Goal: Contribute content: Add original content to the website for others to see

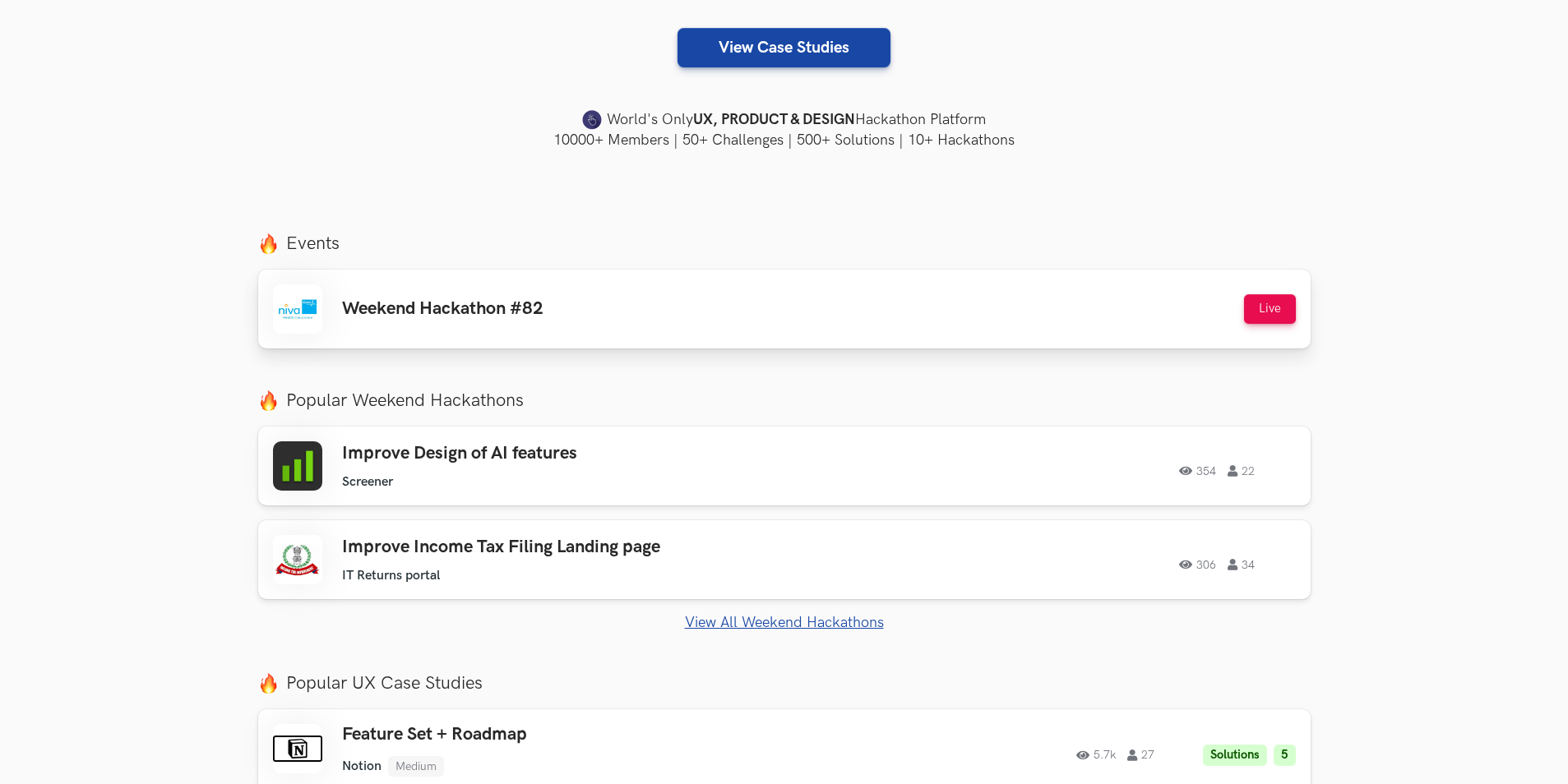
click at [767, 323] on div "Weekend Hackathon #82 Live" at bounding box center [784, 309] width 1023 height 49
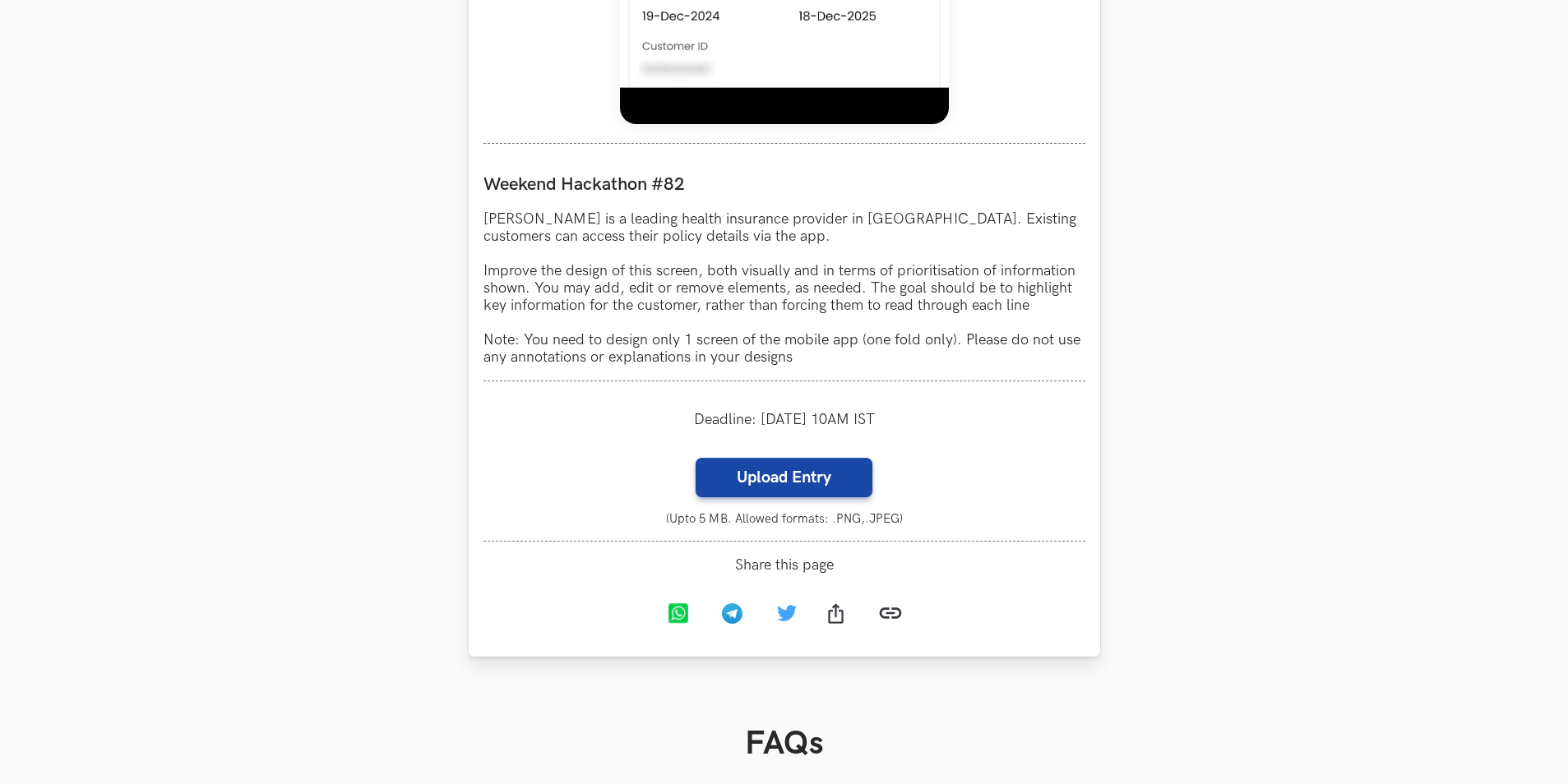
scroll to position [1397, 0]
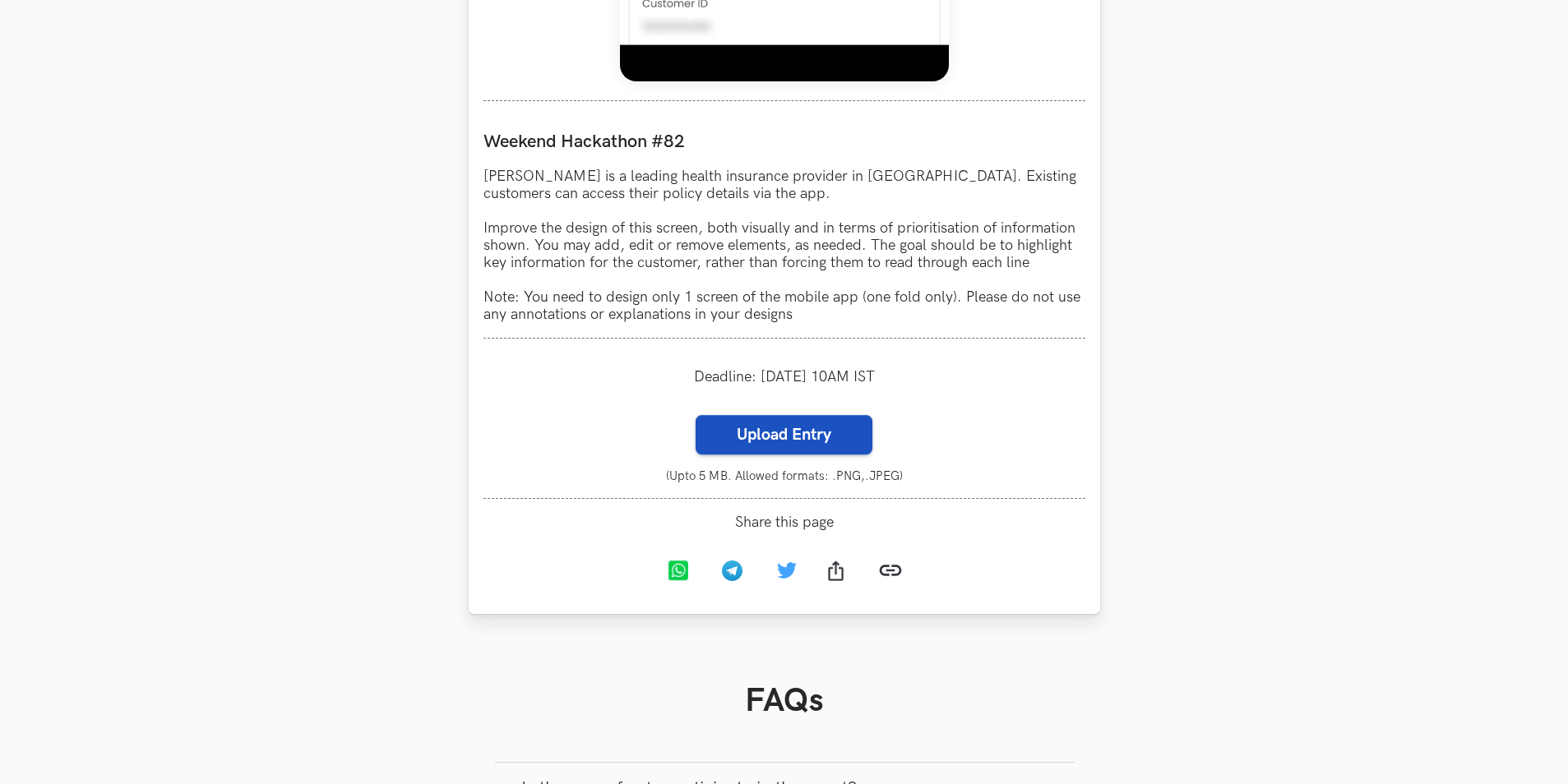
click at [797, 436] on label "Upload Entry" at bounding box center [784, 434] width 177 height 40
click at [695, 415] on input "Upload Entry" at bounding box center [695, 414] width 1 height 1
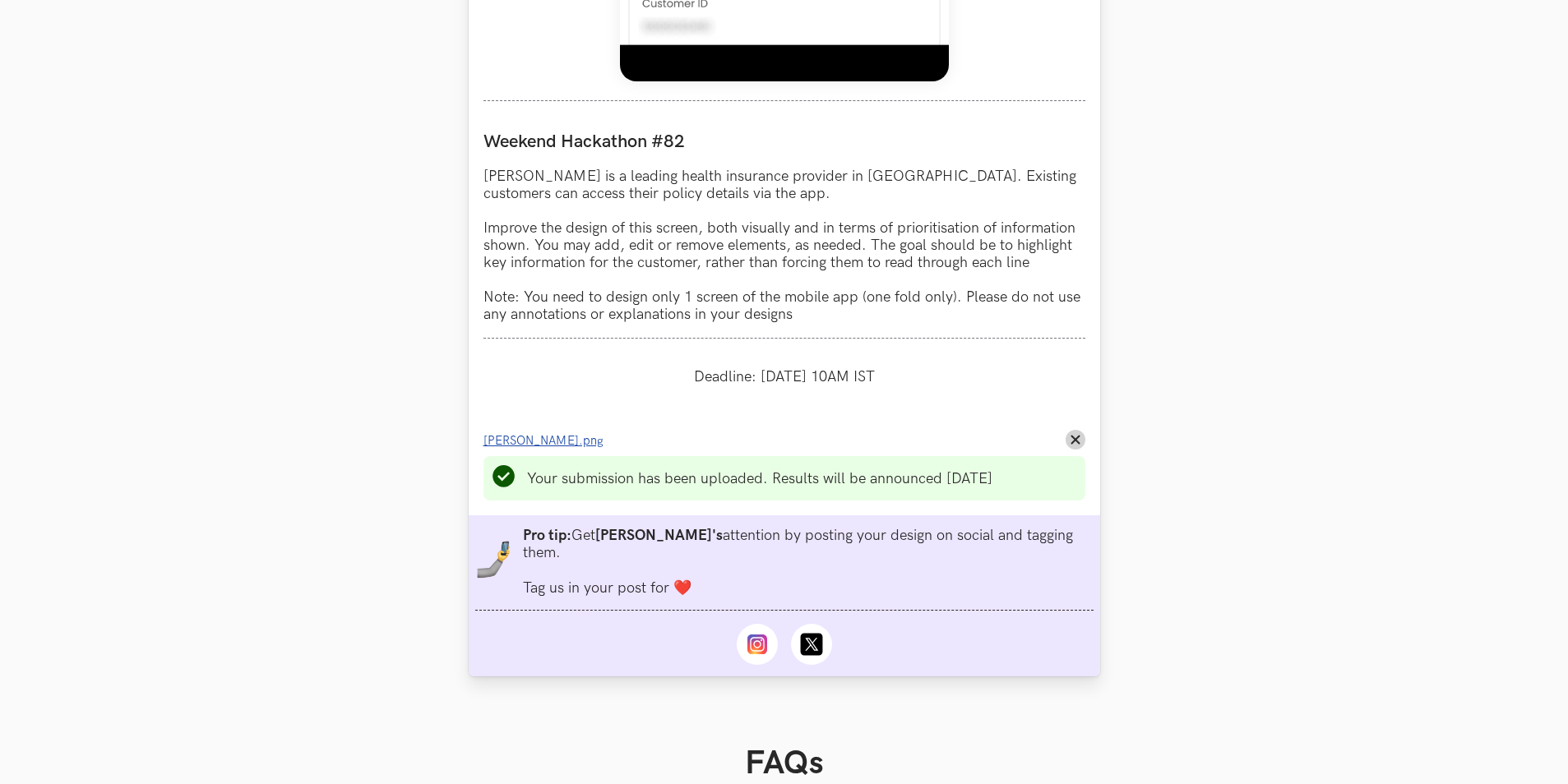
click at [550, 438] on span "Niva Bapu.png" at bounding box center [544, 440] width 120 height 14
click at [506, 444] on span "Niva Bapu.png" at bounding box center [544, 440] width 120 height 14
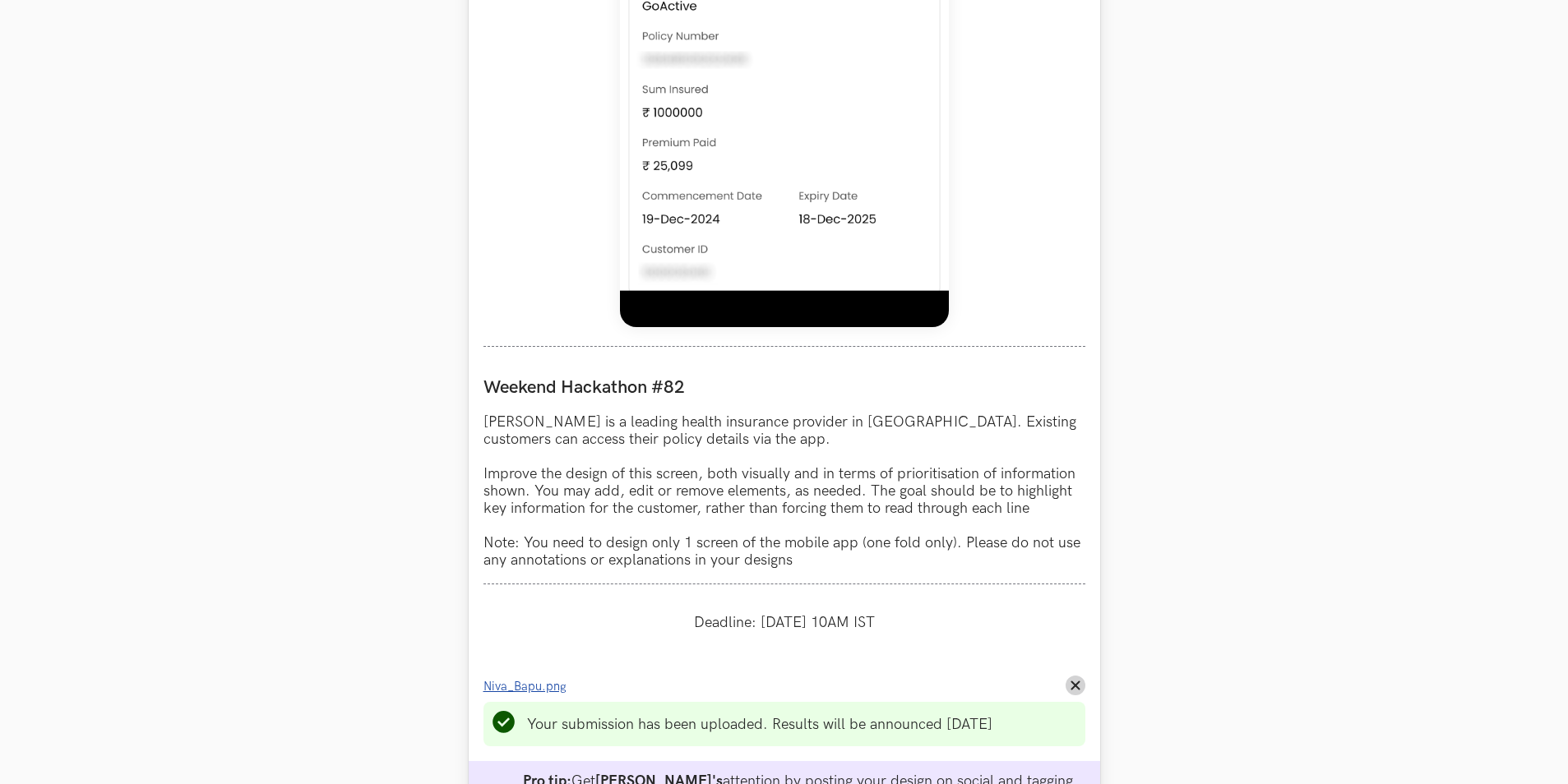
scroll to position [1232, 0]
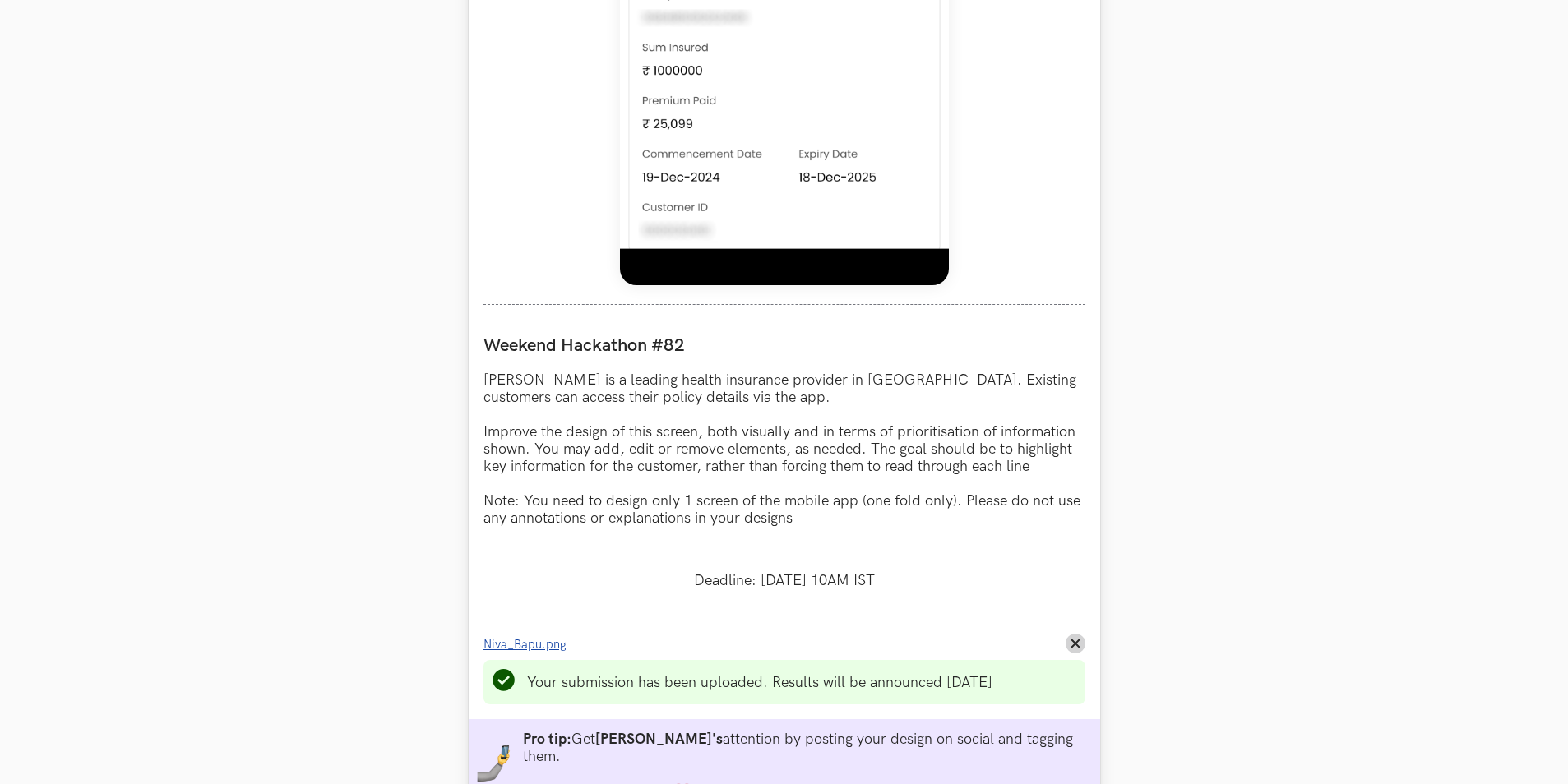
click at [548, 641] on span "Niva_Bapu.png" at bounding box center [525, 644] width 83 height 14
click at [1081, 646] on button "Remove File" at bounding box center [1076, 643] width 20 height 20
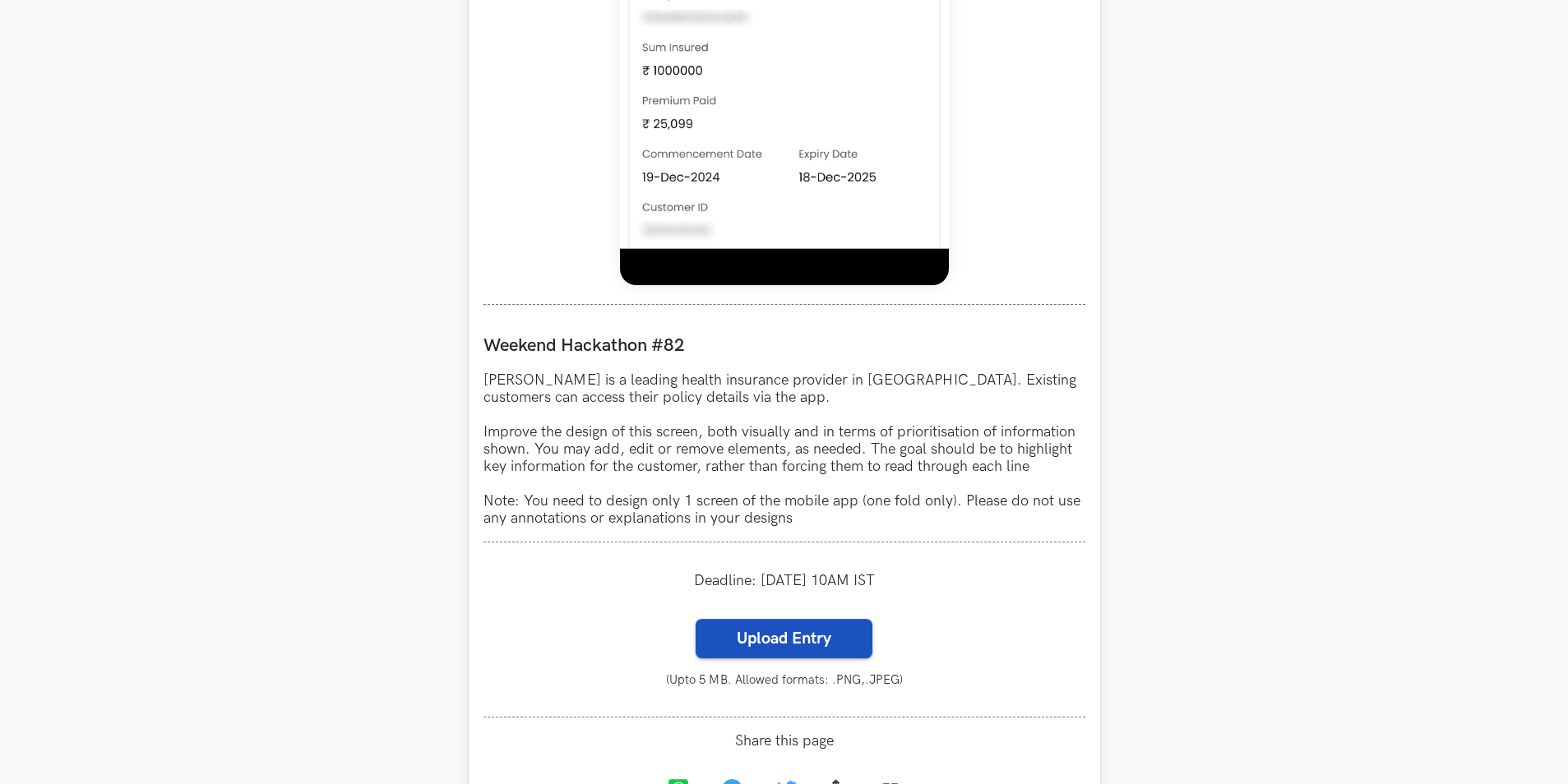
click at [725, 646] on label "Upload Entry" at bounding box center [784, 639] width 177 height 40
click at [695, 619] on input "Upload Entry" at bounding box center [695, 618] width 1 height 1
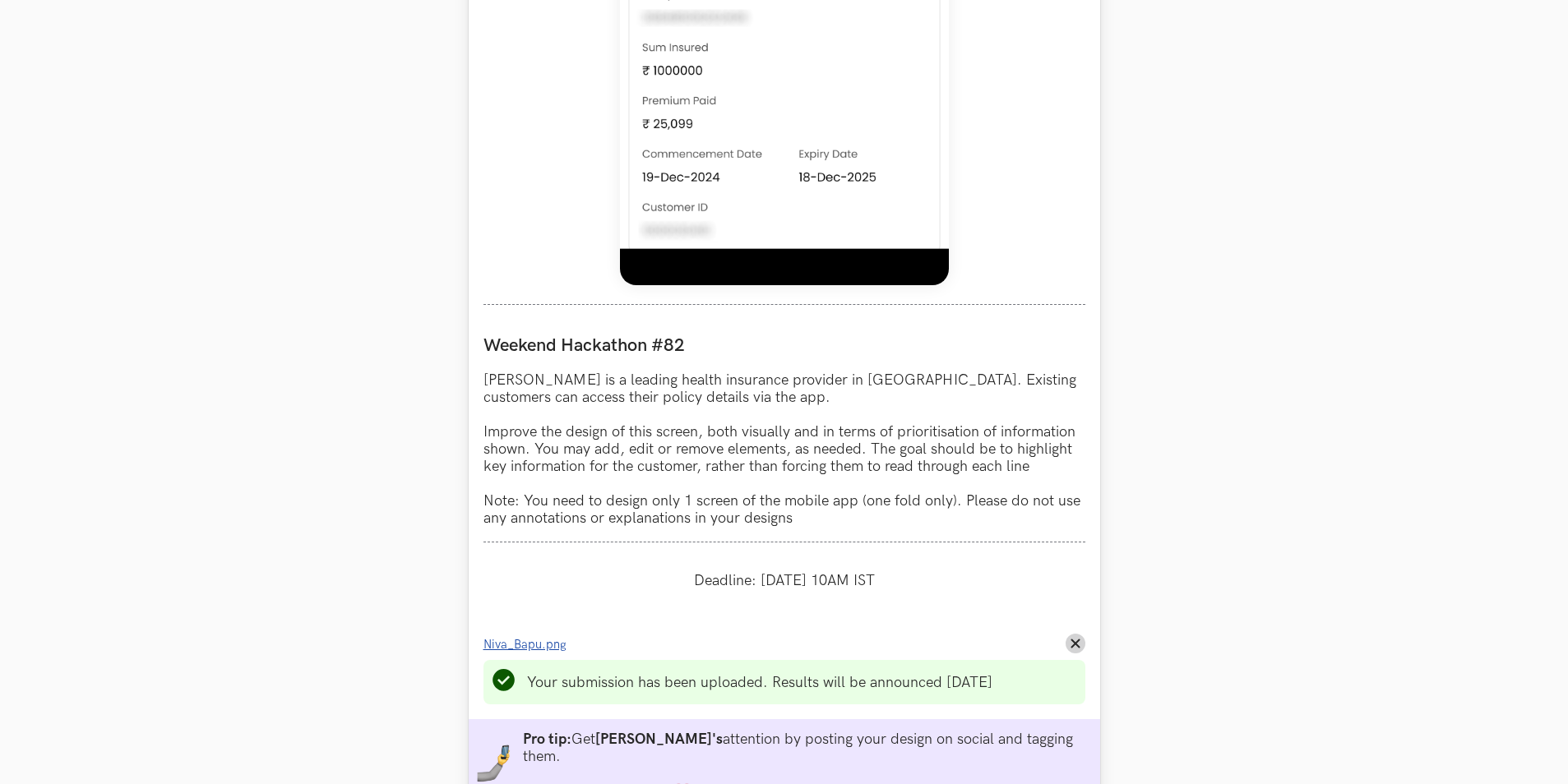
click at [543, 640] on span "Niva_Bapu.png" at bounding box center [525, 644] width 83 height 14
click at [1068, 640] on button "Remove File" at bounding box center [1076, 643] width 20 height 20
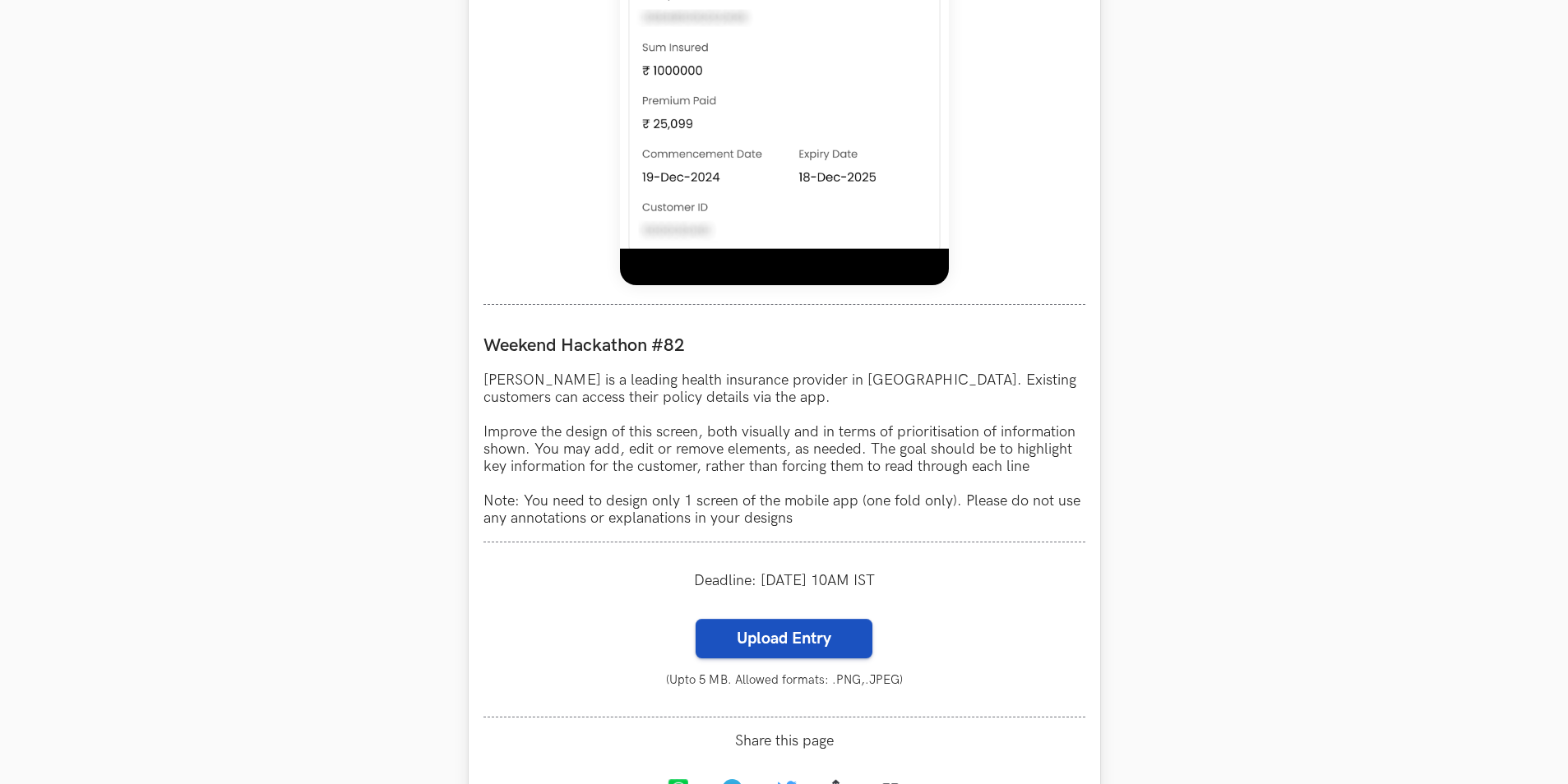
click at [793, 636] on label "Upload Entry" at bounding box center [784, 639] width 177 height 40
click at [695, 619] on input "Upload Entry" at bounding box center [695, 618] width 1 height 1
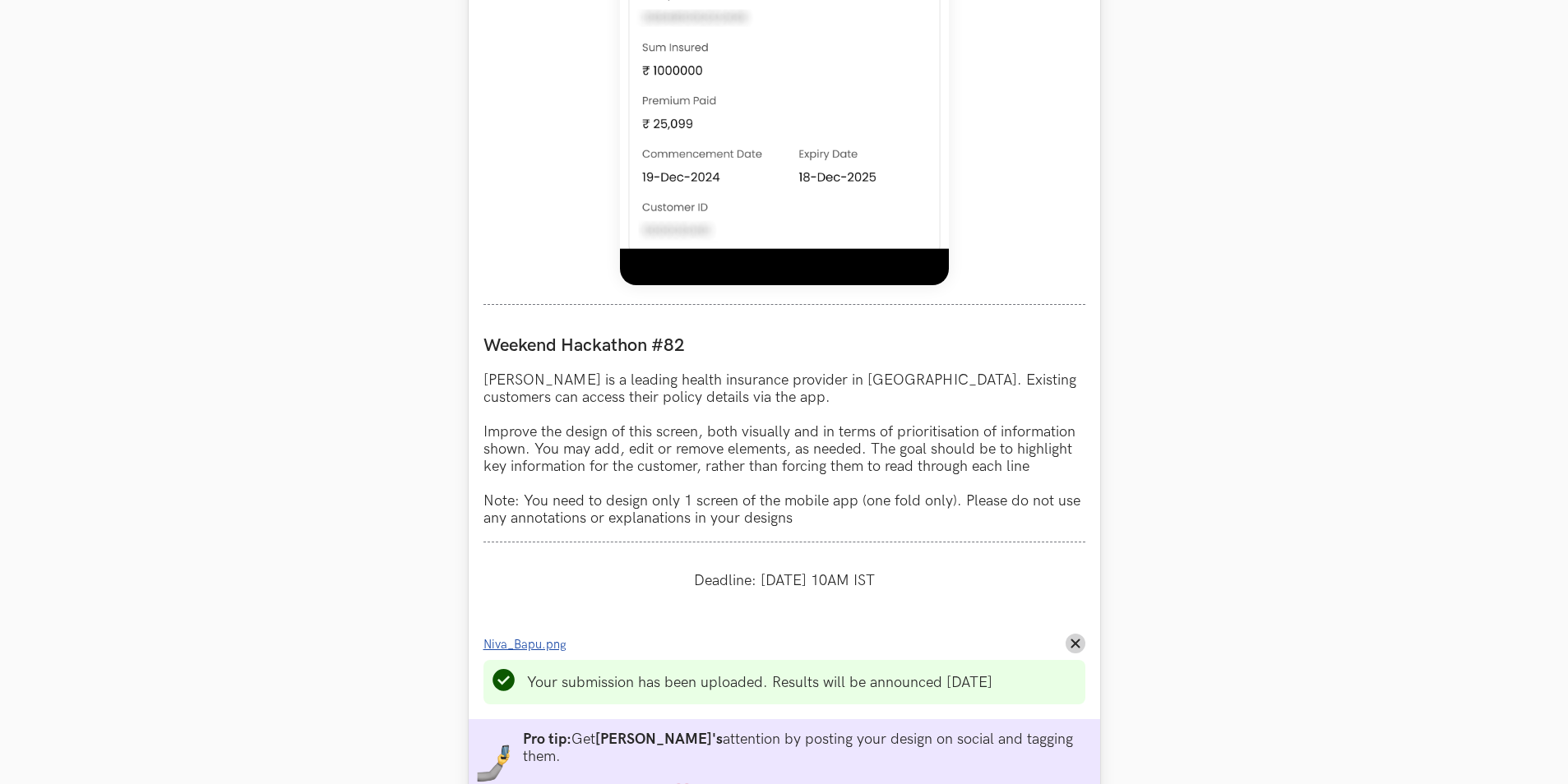
click at [555, 646] on span "Niva_Bapu.png" at bounding box center [525, 644] width 83 height 14
